Goal: Transaction & Acquisition: Subscribe to service/newsletter

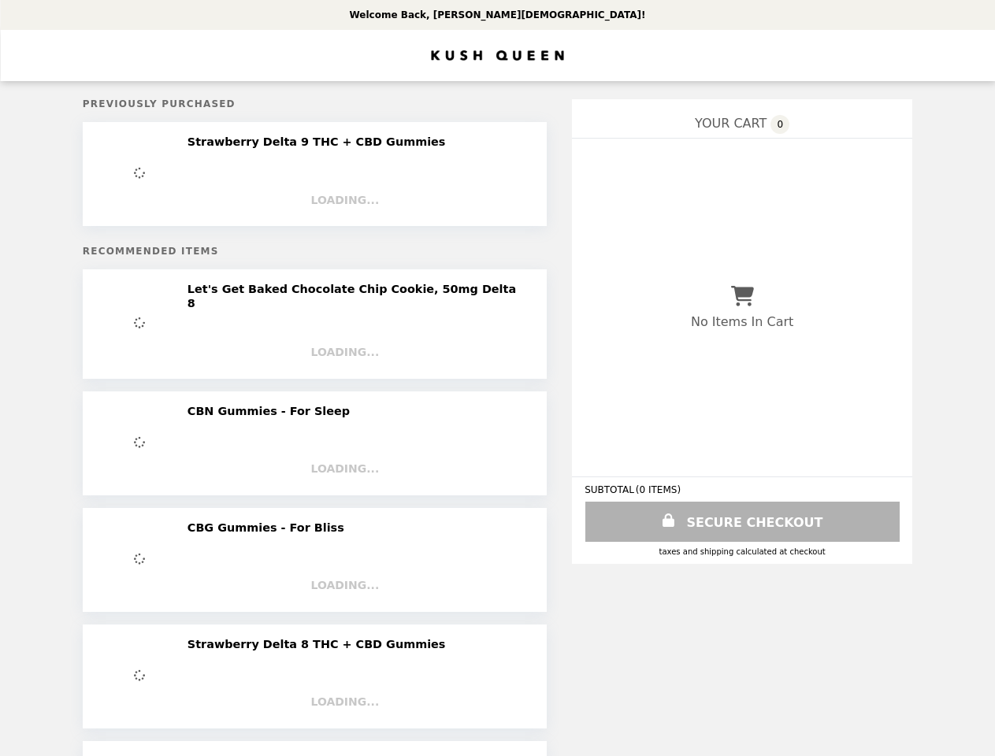
select select "*******"
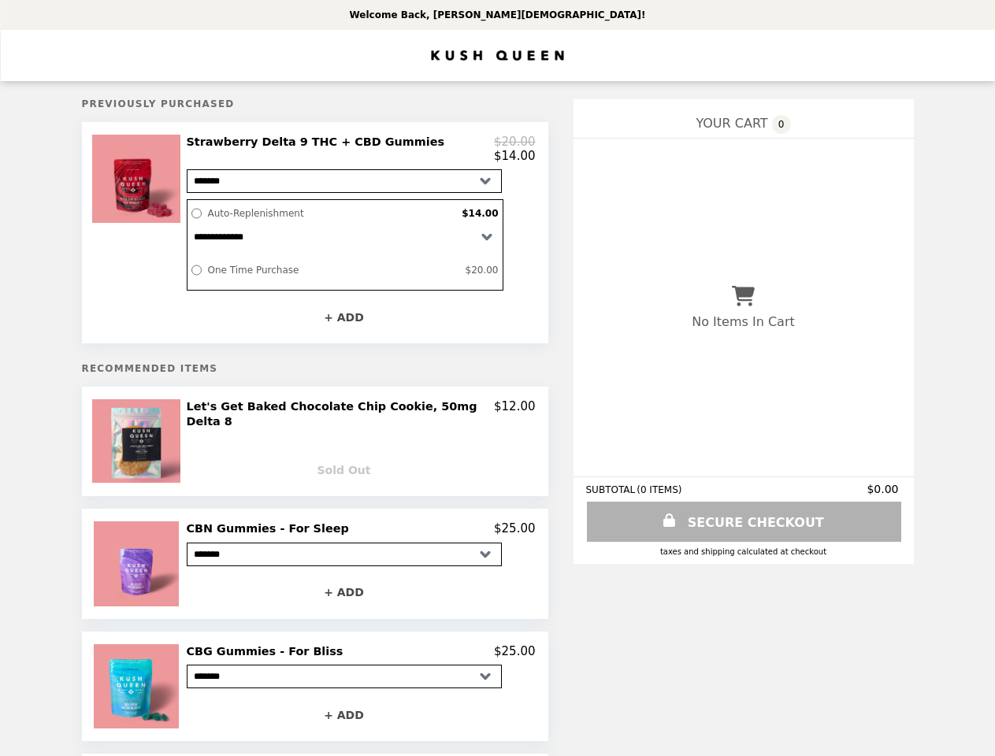
click at [157, 236] on div at bounding box center [138, 233] width 88 height 196
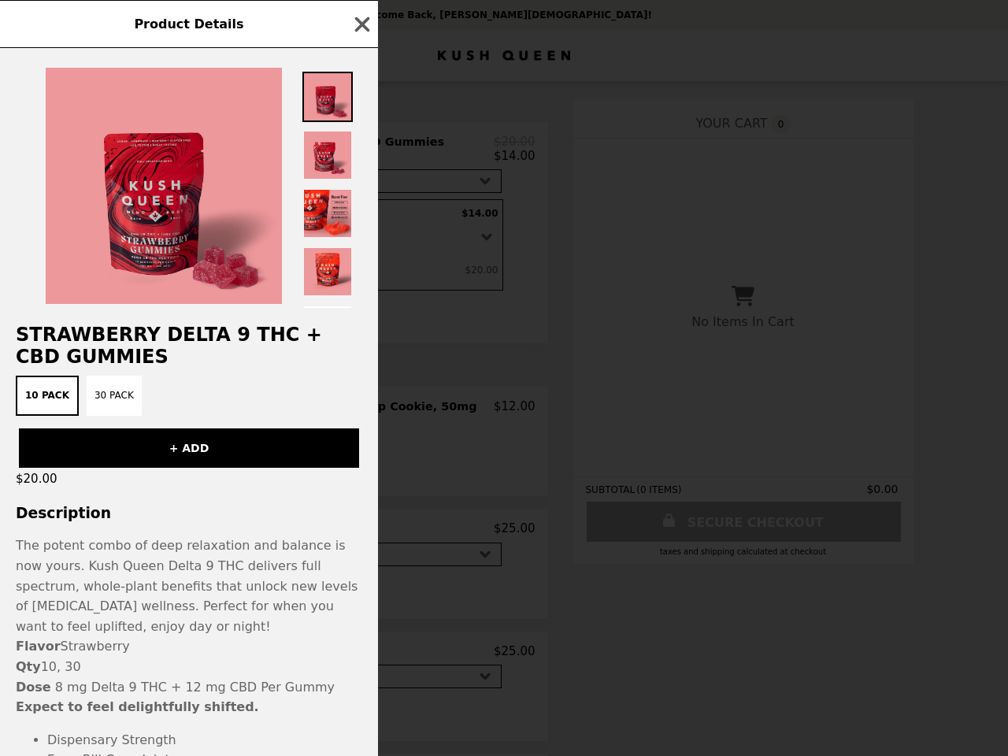
click at [361, 152] on div "Product Details Strawberry Delta 9 THC + CBD Gummies 10 Pack 30 Pack + ADD $20.…" at bounding box center [504, 378] width 1008 height 756
click at [361, 323] on div "Strawberry Delta 9 THC + CBD Gummies 10 Pack 30 Pack + ADD $20.00 Description T…" at bounding box center [189, 402] width 378 height 708
click at [157, 446] on div "Product Details Strawberry Delta 9 THC + CBD Gummies 10 Pack 30 Pack + ADD $20.…" at bounding box center [504, 378] width 1008 height 756
click at [361, 415] on div "Product Details Strawberry Delta 9 THC + CBD Gummies 10 Pack 30 Pack + ADD $20.…" at bounding box center [504, 378] width 1008 height 756
click at [361, 472] on div "Sold Out" at bounding box center [361, 463] width 349 height 40
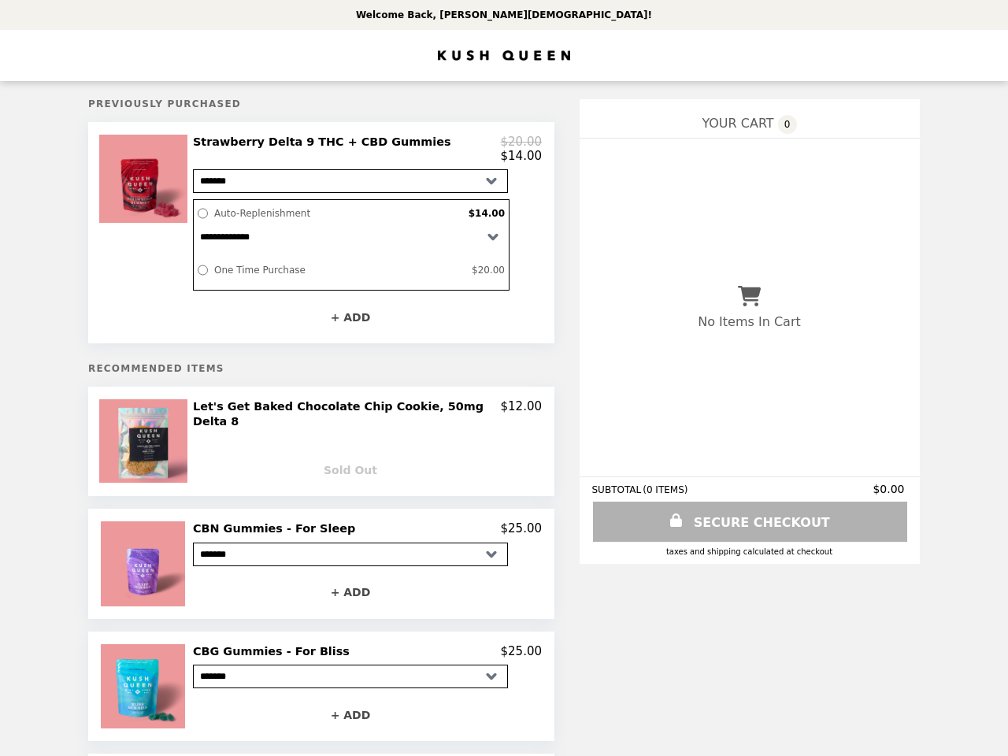
click at [157, 566] on img at bounding box center [145, 563] width 88 height 84
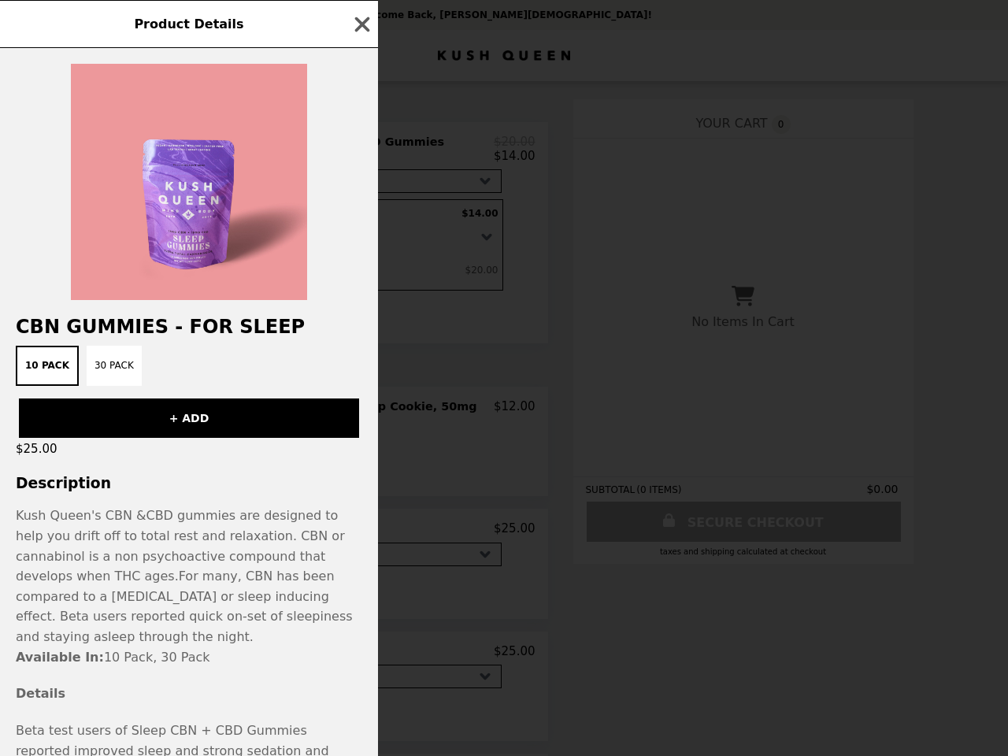
click at [361, 532] on div "Product Details CBN Gummies - For Sleep 10 Pack 30 Pack + ADD $25.00 Descriptio…" at bounding box center [504, 378] width 1008 height 756
click at [361, 595] on p "Kush Queen's CBN & CBD gummies are designed to help you drift off to total rest…" at bounding box center [189, 576] width 346 height 141
click at [157, 690] on div "Product Details CBN Gummies - For Sleep 10 Pack 30 Pack + ADD $25.00 Descriptio…" at bounding box center [504, 378] width 1008 height 756
